Goal: Obtain resource: Download file/media

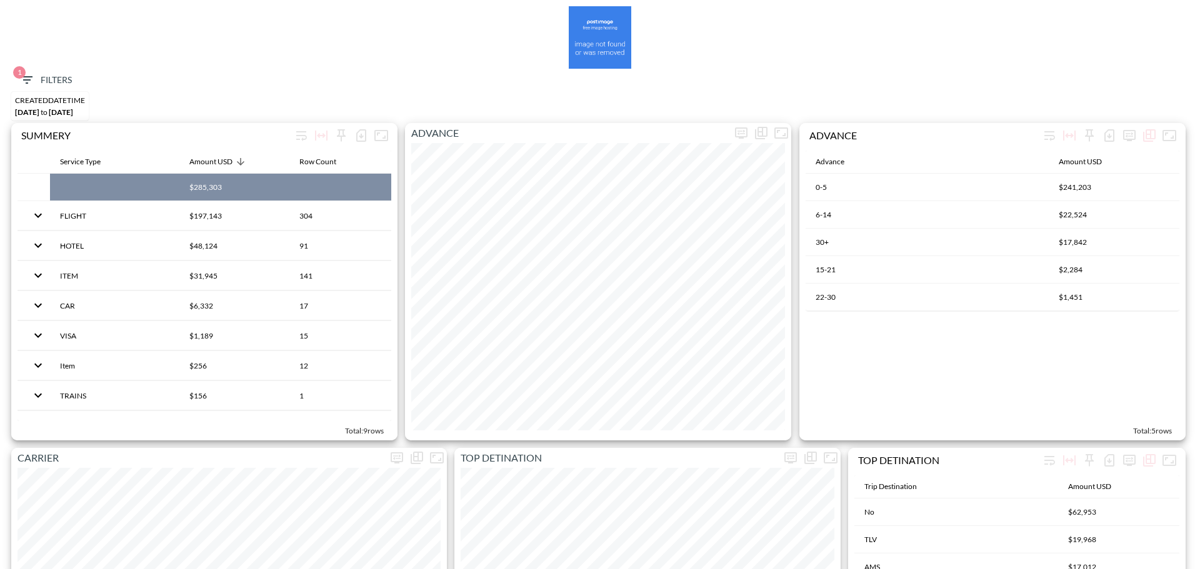
click at [42, 77] on span "1 Filters" at bounding box center [45, 80] width 52 height 16
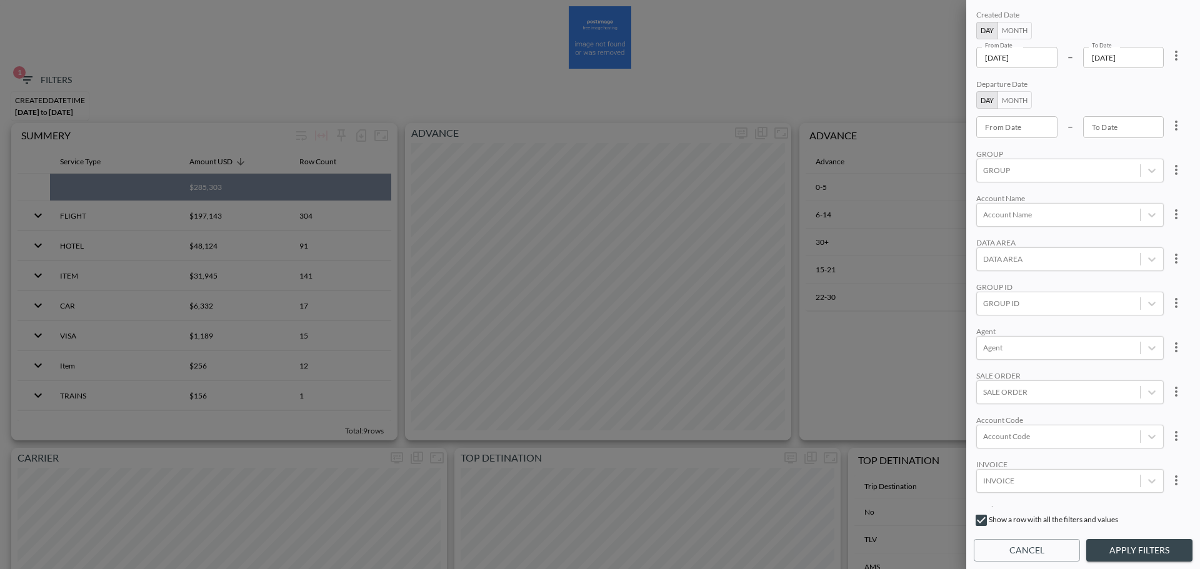
click at [1034, 56] on input "[DATE]" at bounding box center [1016, 57] width 81 height 21
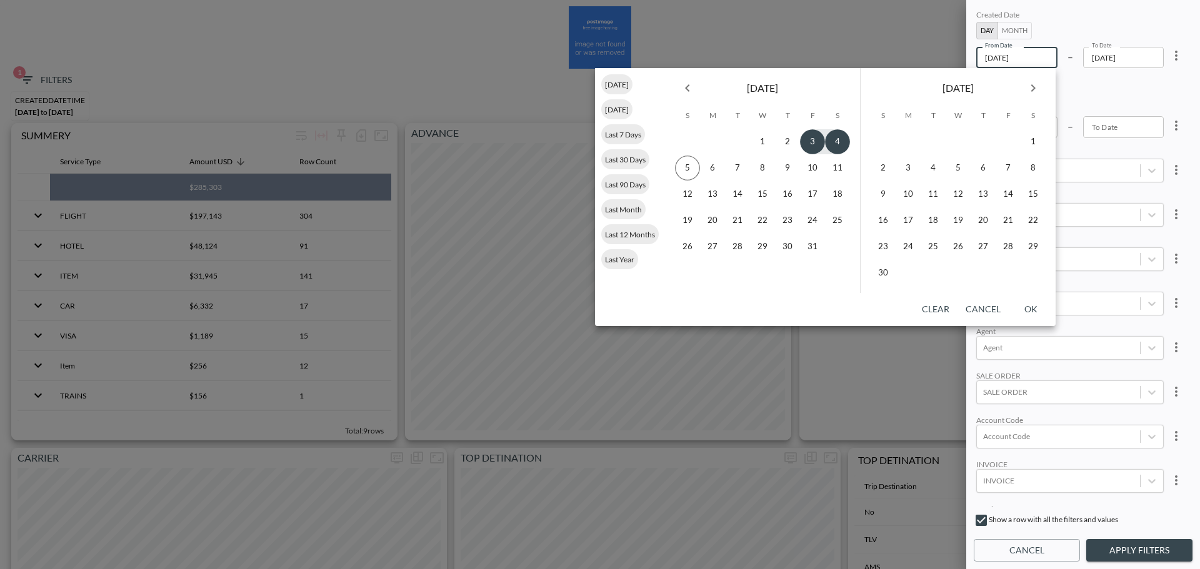
click at [694, 91] on icon "Previous month" at bounding box center [687, 88] width 15 height 15
click at [704, 143] on button "1" at bounding box center [712, 141] width 25 height 25
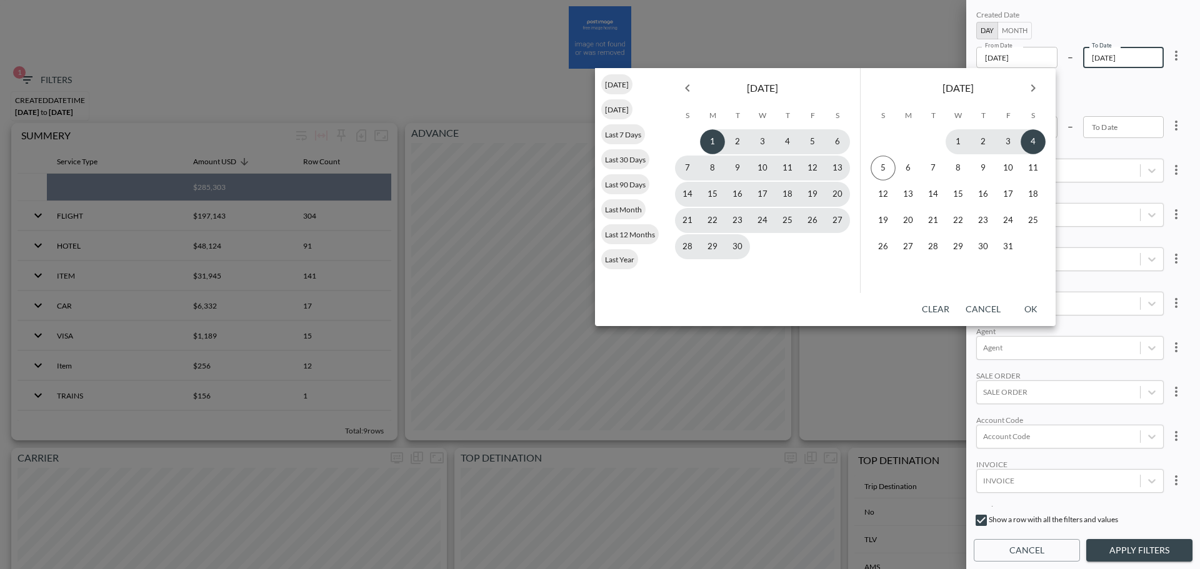
click at [697, 91] on button "Previous month" at bounding box center [687, 88] width 25 height 25
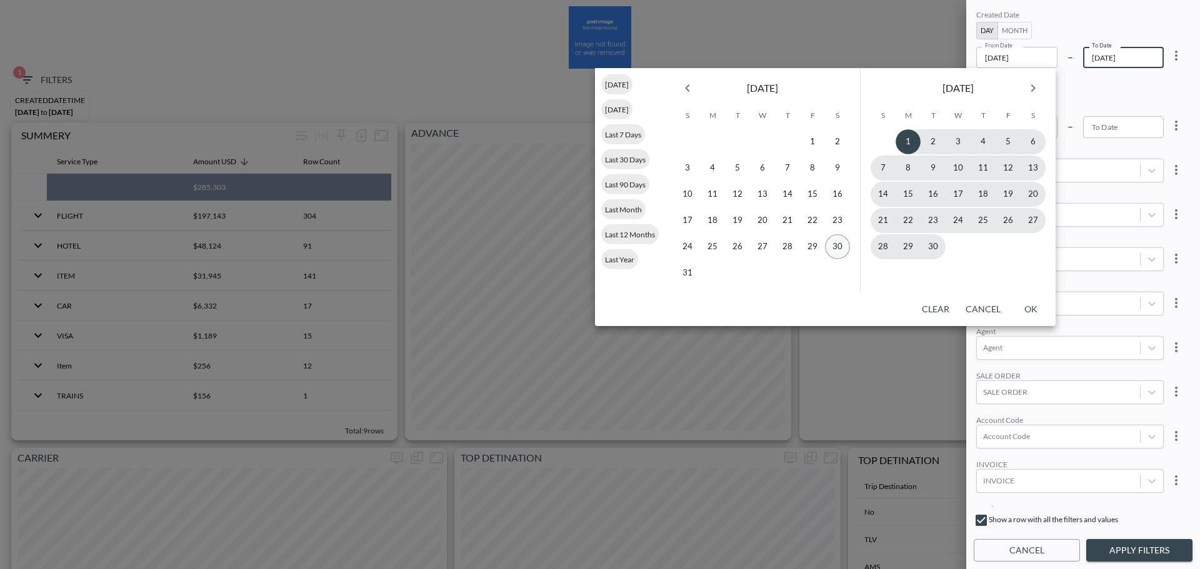
click at [829, 246] on button "30" at bounding box center [837, 246] width 25 height 25
type input "[DATE]"
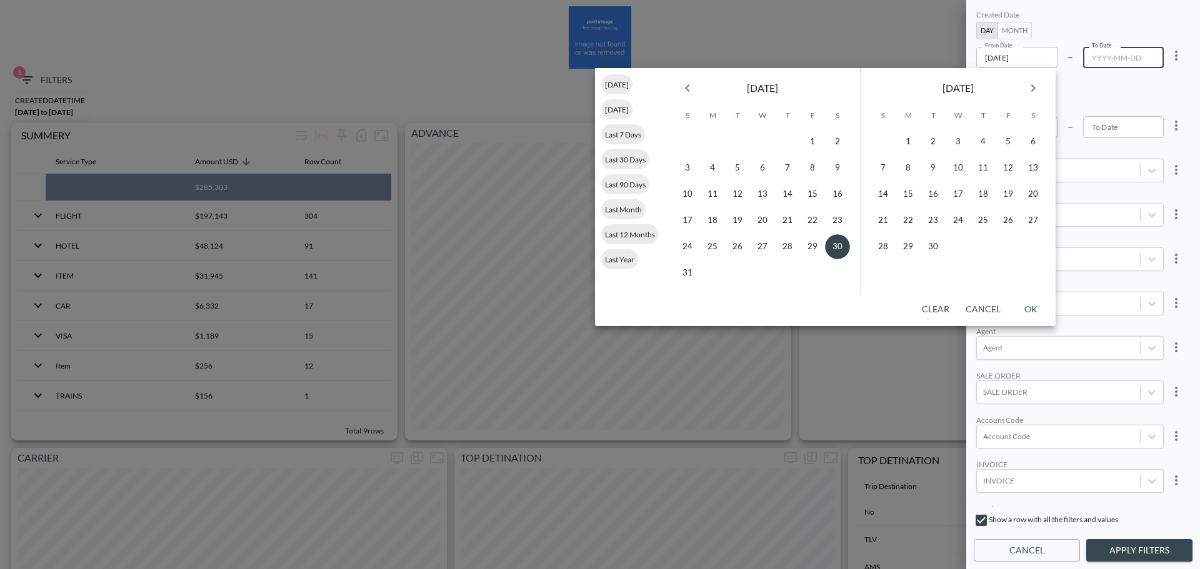
click at [1022, 91] on button "Next month" at bounding box center [1032, 88] width 25 height 25
click at [875, 172] on button "5" at bounding box center [883, 168] width 25 height 25
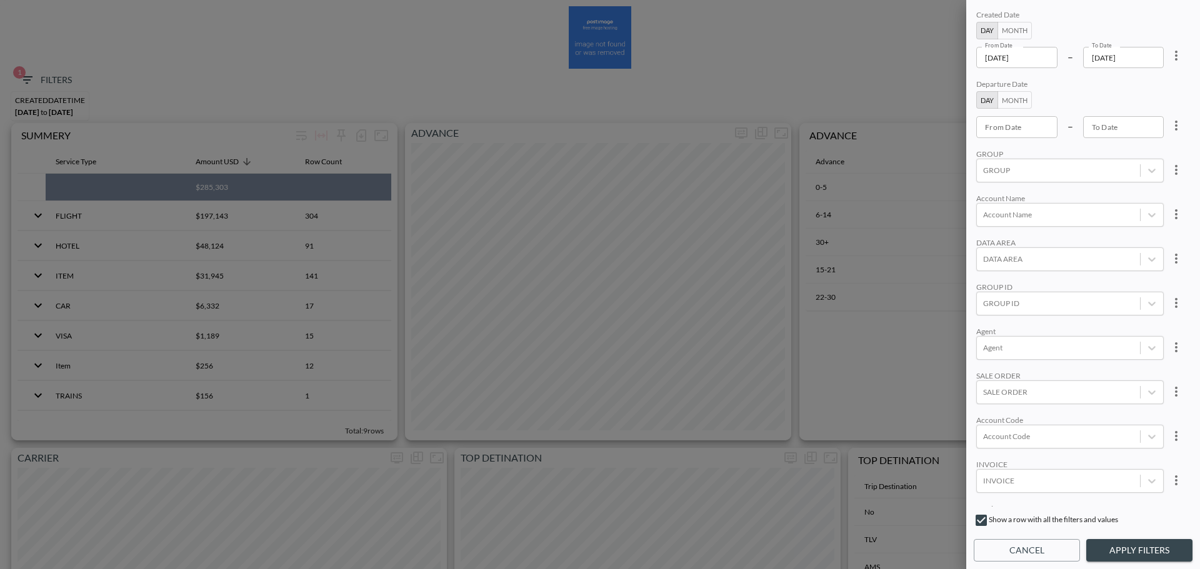
click at [1148, 59] on input "[DATE]" at bounding box center [1123, 57] width 81 height 21
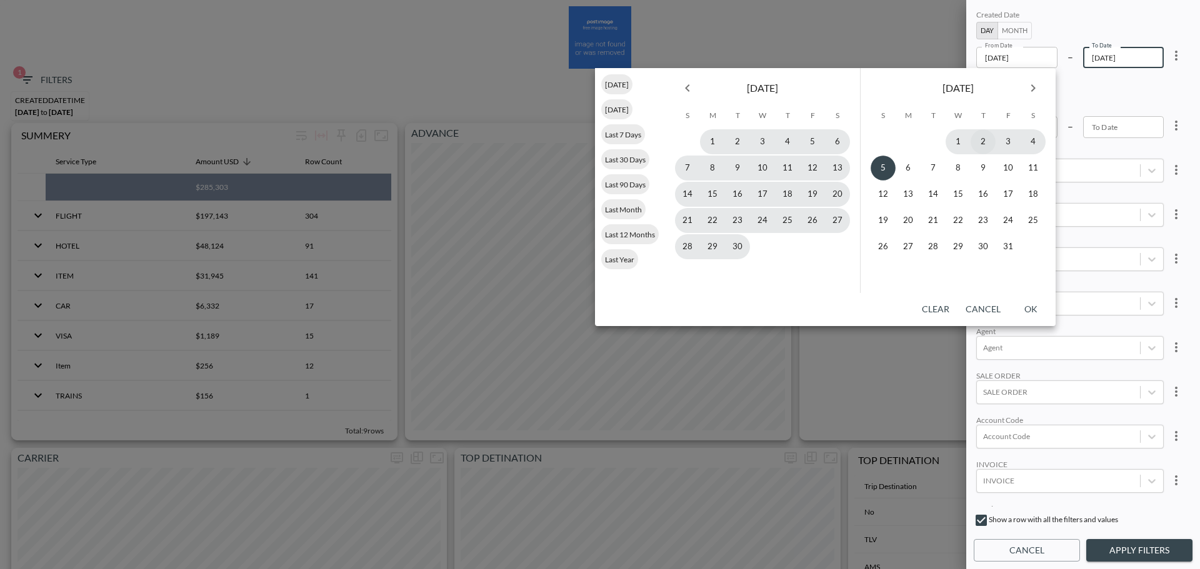
click at [983, 146] on button "2" at bounding box center [982, 141] width 25 height 25
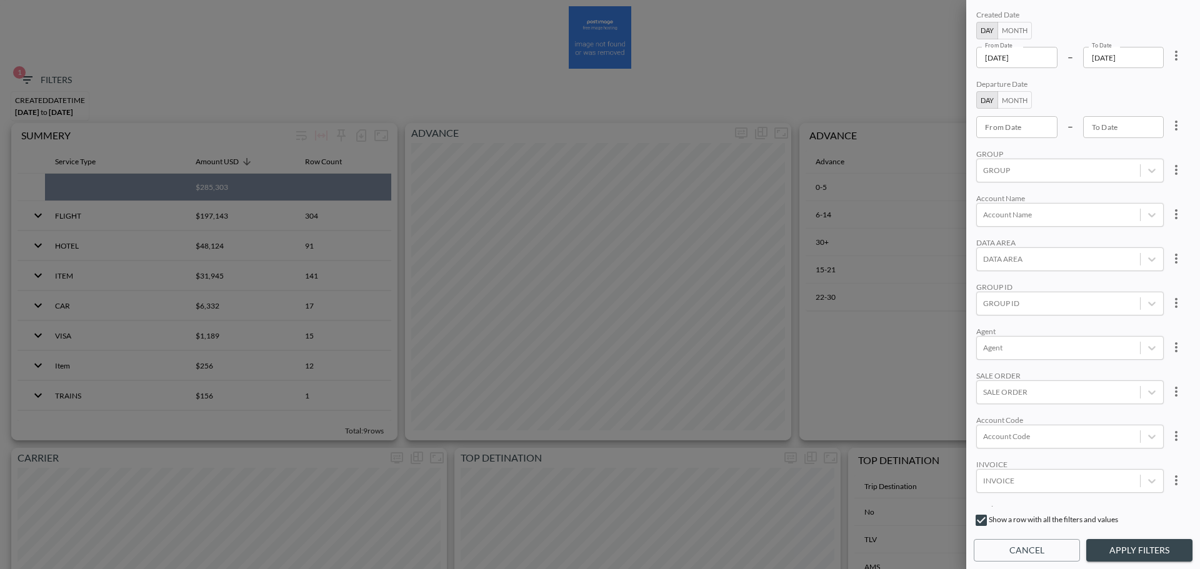
type input "[DATE]"
click at [1026, 430] on div "Account Code" at bounding box center [1058, 436] width 163 height 17
click at [983, 400] on input "CKND" at bounding box center [985, 395] width 26 height 26
type input "cknd"
click at [1082, 331] on div "Agent" at bounding box center [1069, 331] width 187 height 9
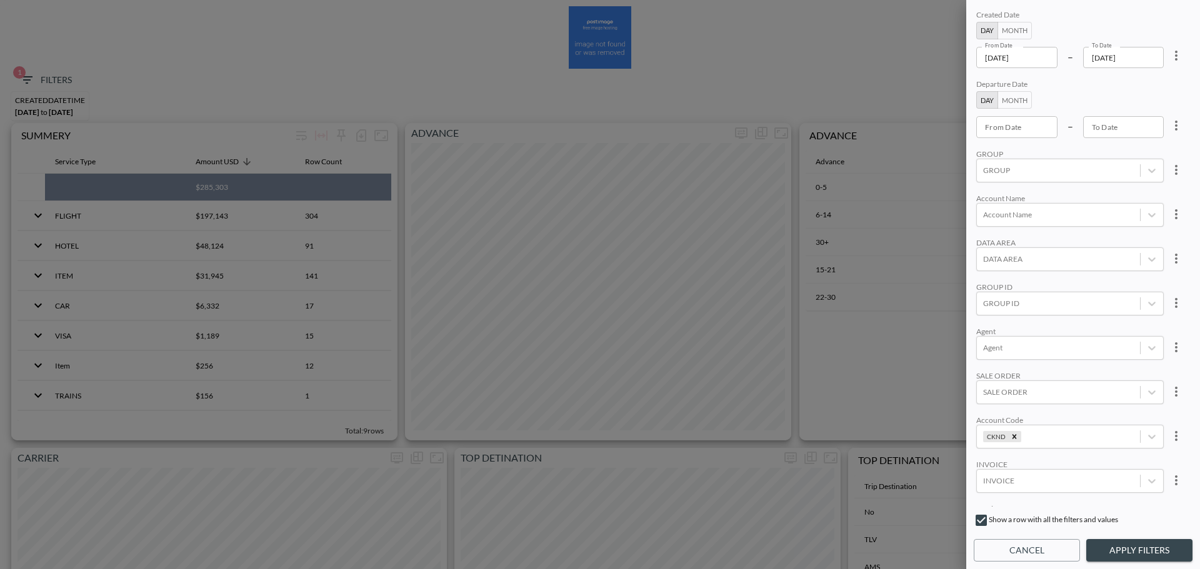
click at [1152, 547] on button "Apply Filters" at bounding box center [1139, 550] width 106 height 23
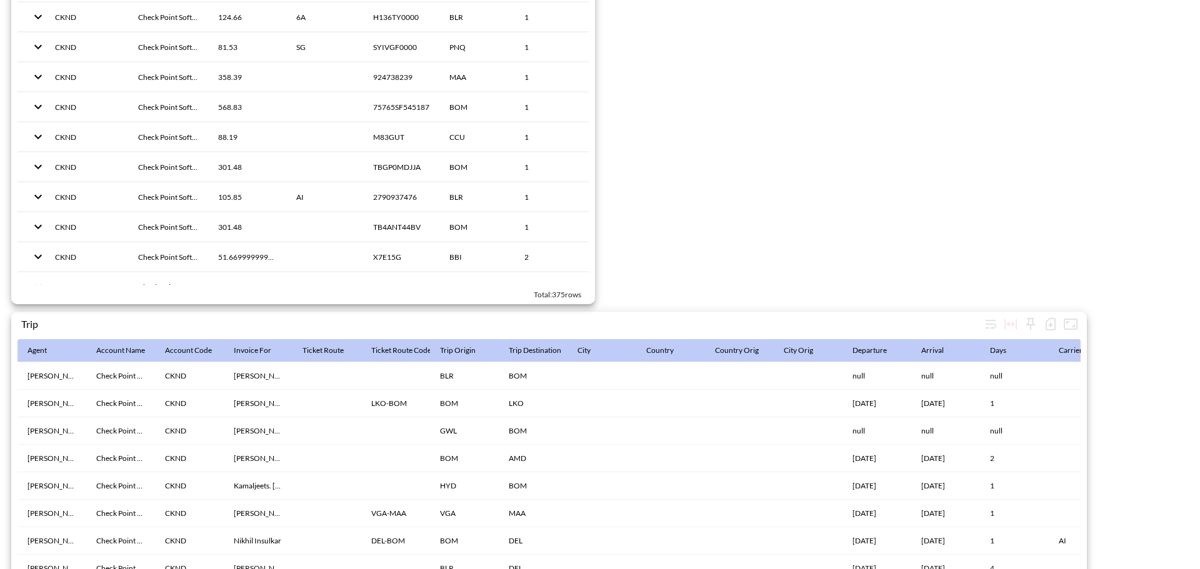
scroll to position [1931, 0]
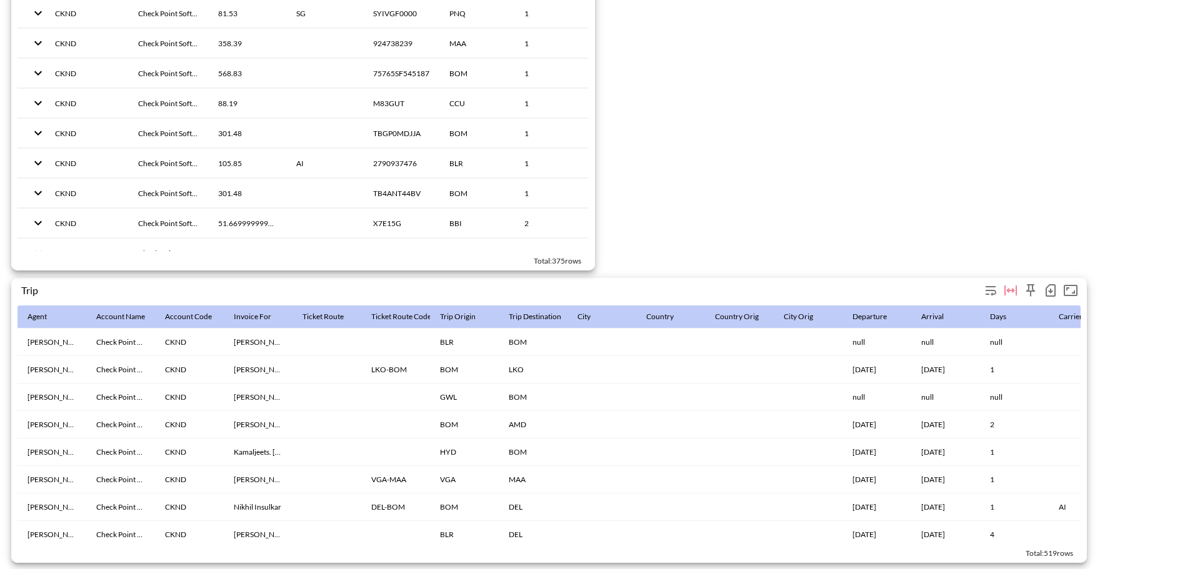
click at [1045, 285] on icon "button" at bounding box center [1050, 290] width 15 height 15
click at [977, 309] on li "Download CSV ( 519 Rows )" at bounding box center [983, 310] width 152 height 22
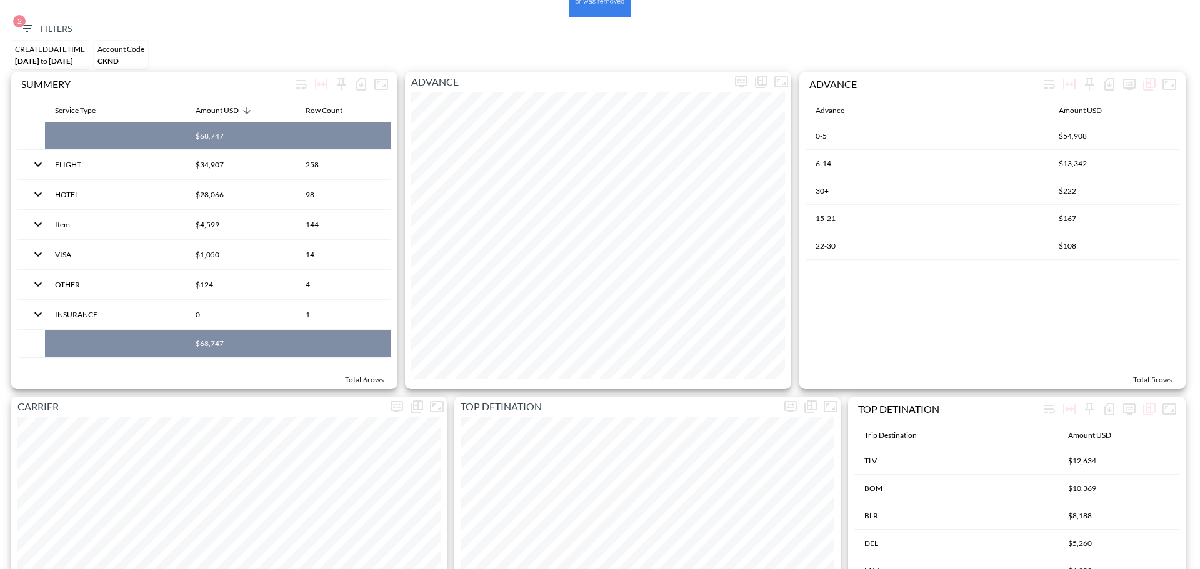
scroll to position [0, 0]
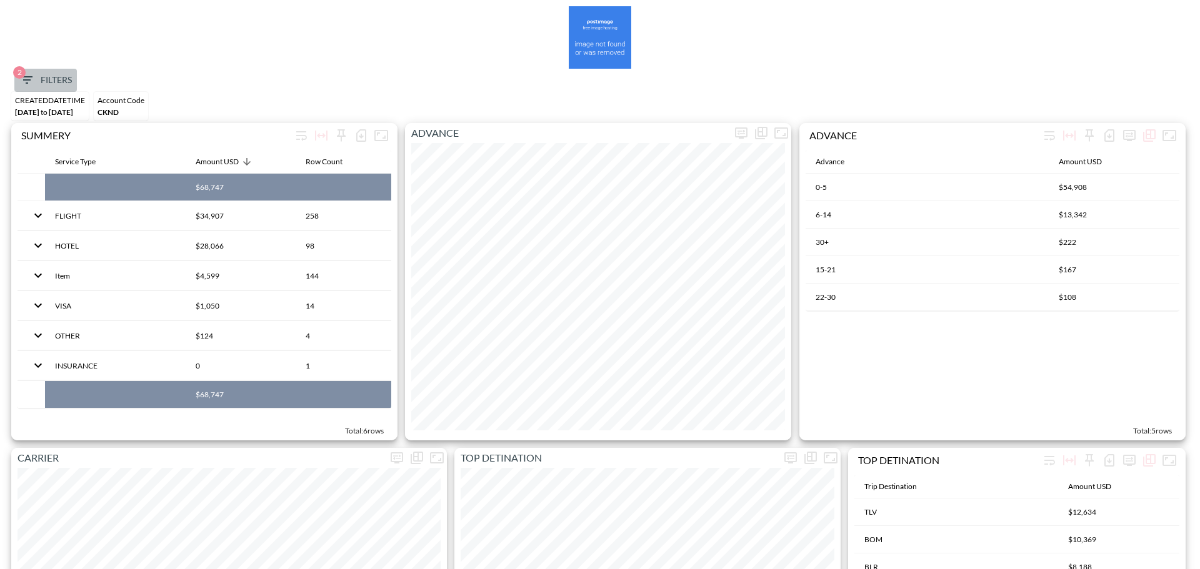
click at [40, 75] on span "2 Filters" at bounding box center [45, 80] width 52 height 16
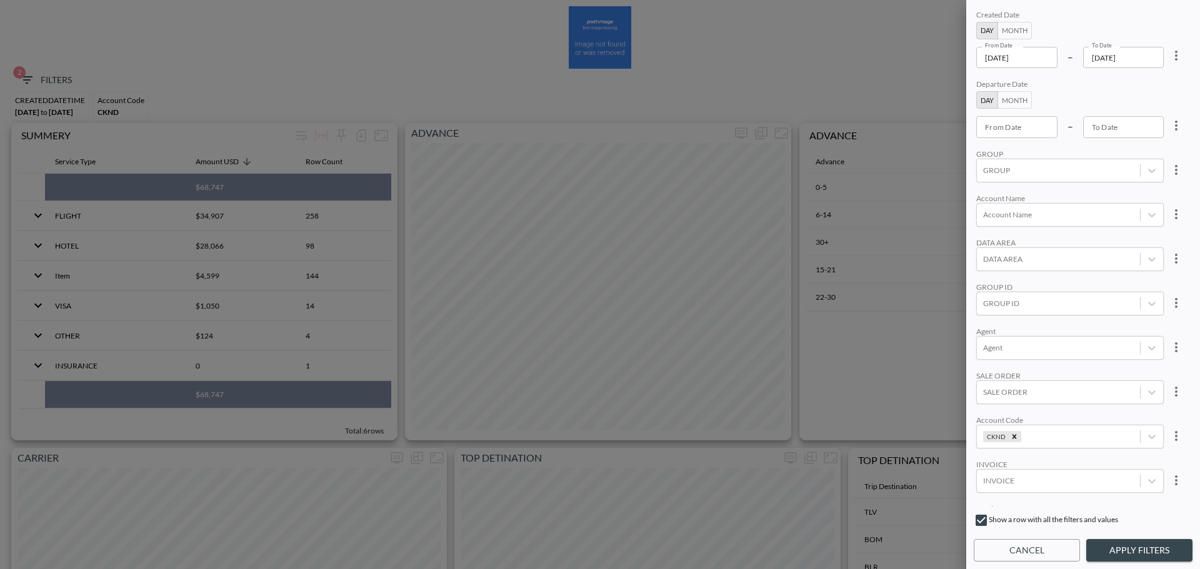
click at [1176, 63] on icon "more" at bounding box center [1176, 55] width 15 height 15
click at [1164, 79] on li "Clear" at bounding box center [1130, 84] width 112 height 22
click at [1041, 65] on input "From Date" at bounding box center [1016, 57] width 81 height 21
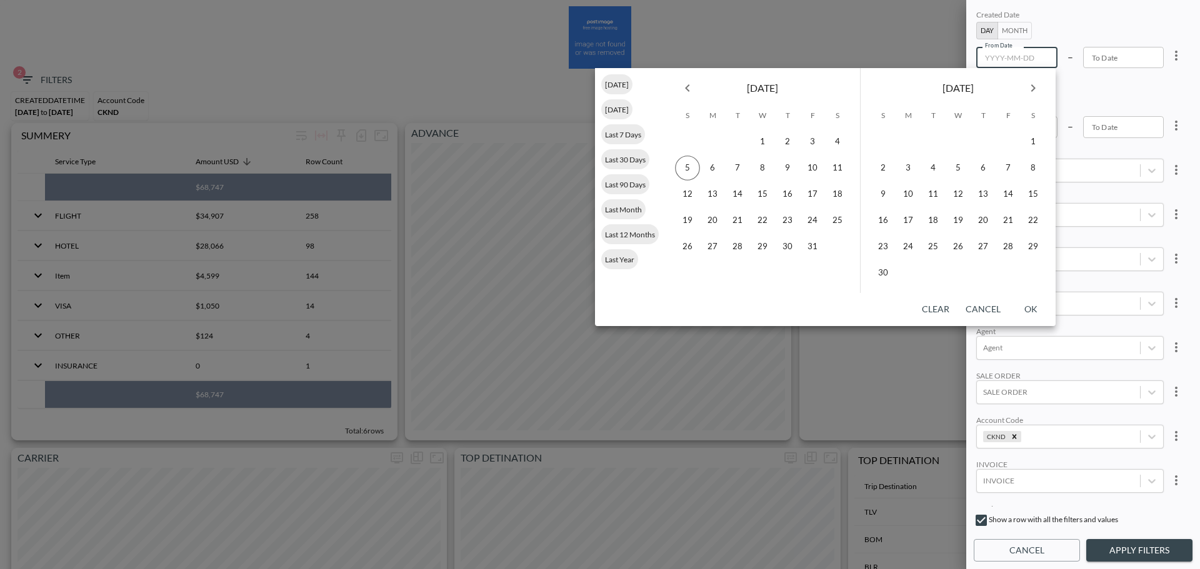
type input "YYYY-MM-DD"
click at [693, 94] on icon "Previous month" at bounding box center [687, 88] width 15 height 15
click at [711, 143] on button "1" at bounding box center [712, 141] width 25 height 25
type input "[DATE]"
type input "YYYY-MM-DD"
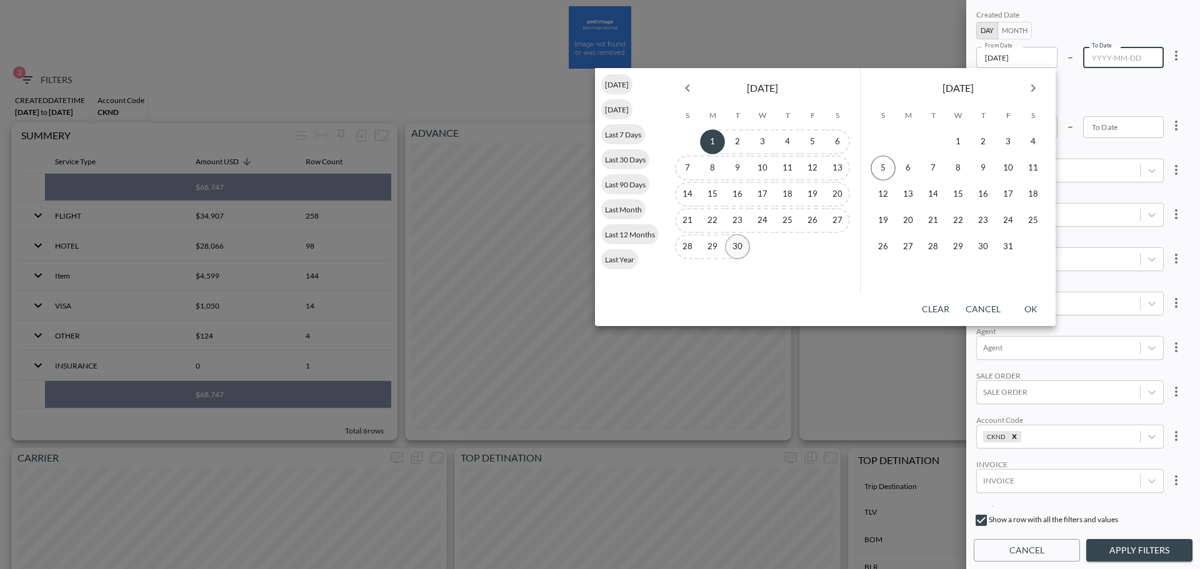
click at [740, 245] on button "30" at bounding box center [737, 246] width 25 height 25
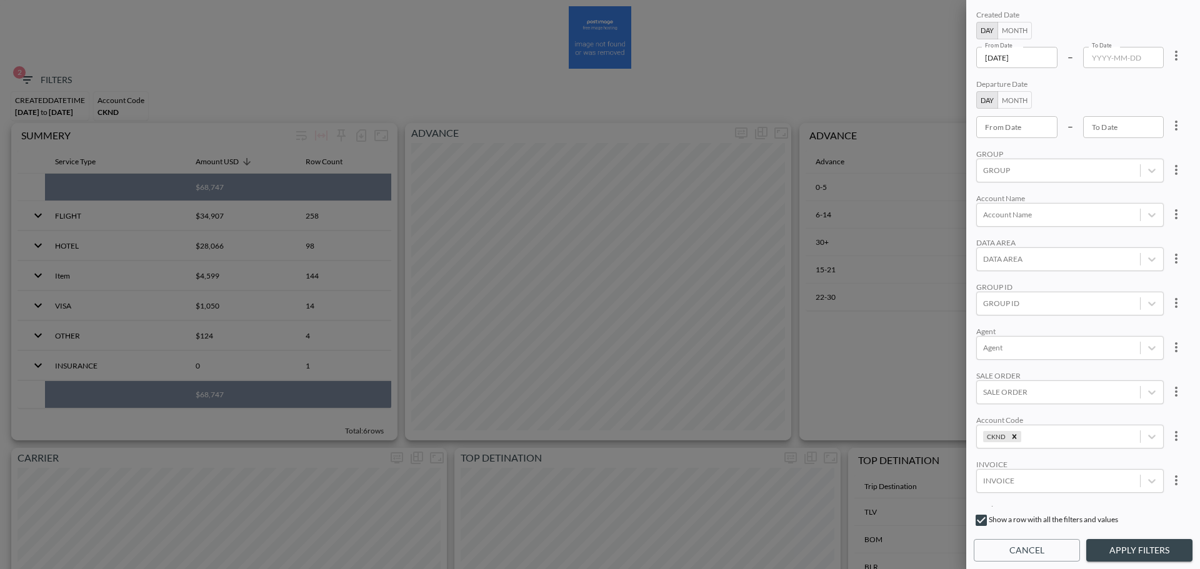
type input "[DATE]"
click at [1012, 436] on icon "Remove CKND" at bounding box center [1014, 436] width 4 height 4
click at [1012, 436] on div at bounding box center [1058, 437] width 151 height 12
click at [984, 403] on input "CHPO" at bounding box center [985, 395] width 26 height 26
type input "CHPO"
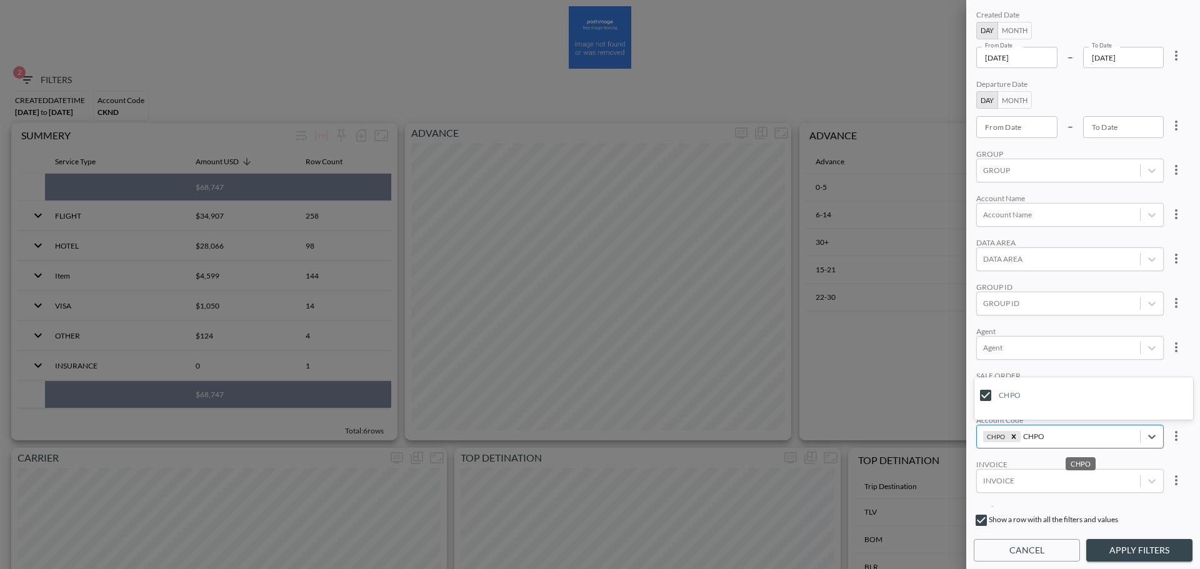
click at [1085, 327] on div "Agent" at bounding box center [1069, 331] width 187 height 9
click at [1133, 554] on button "Apply Filters" at bounding box center [1139, 550] width 106 height 23
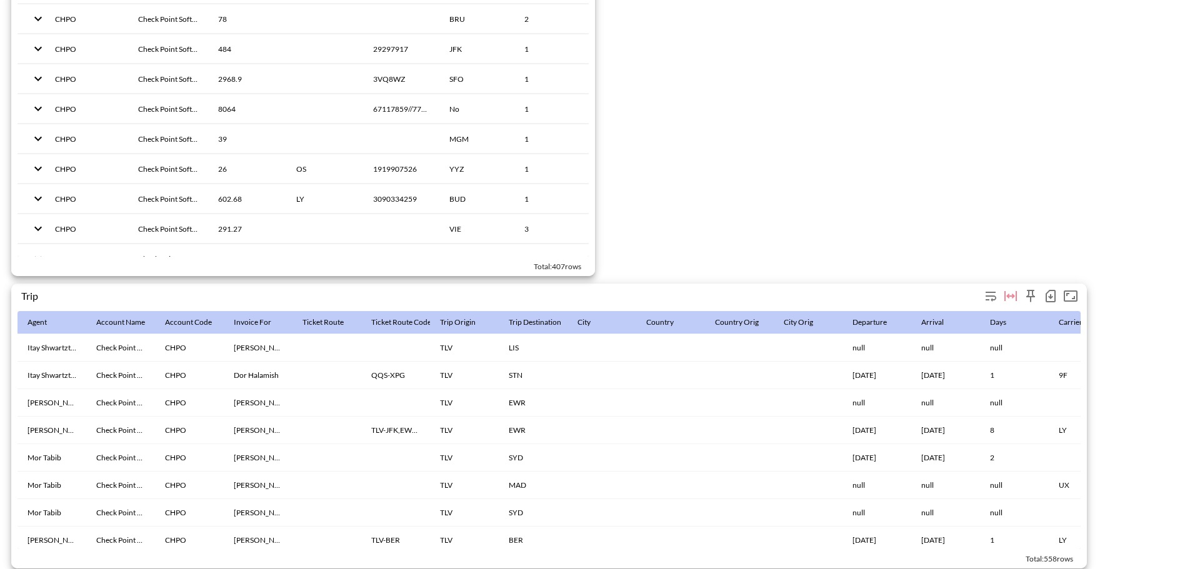
scroll to position [1931, 0]
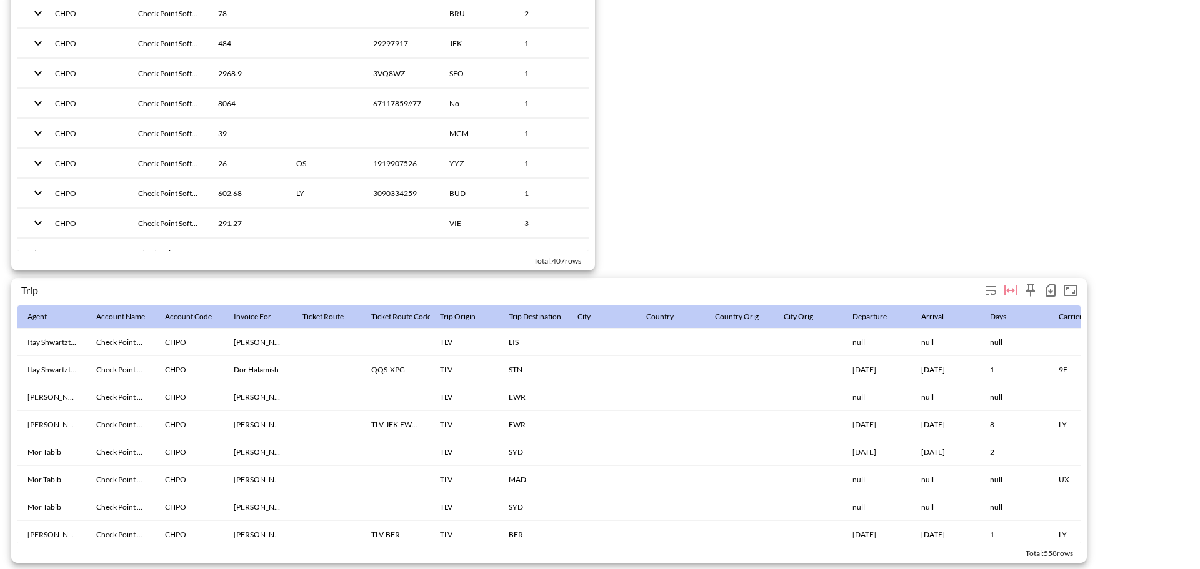
click at [1054, 284] on icon "button" at bounding box center [1050, 290] width 15 height 15
click at [945, 307] on li "Download CSV ( 558 Rows )" at bounding box center [983, 310] width 152 height 22
